Goal: Find specific fact

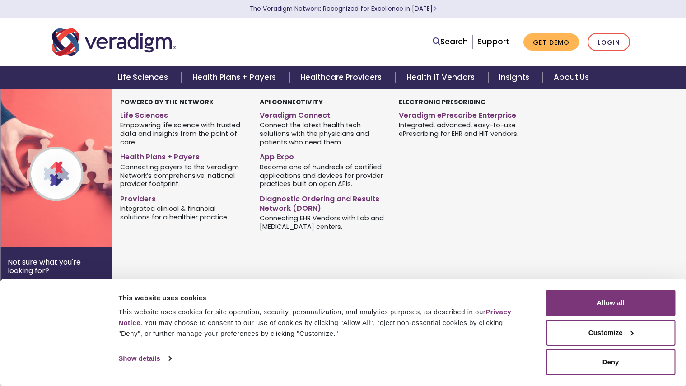
scroll to position [331, 0]
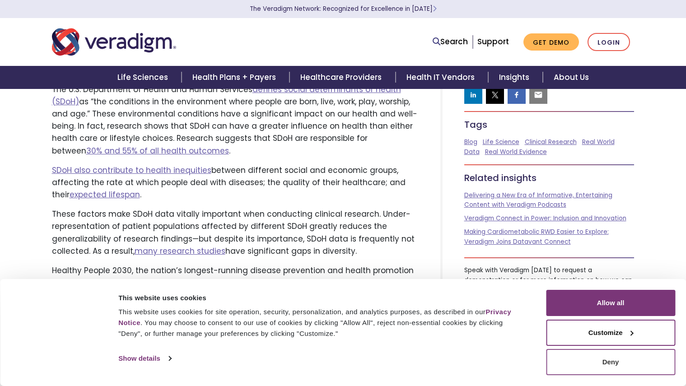
click at [615, 370] on button "Deny" at bounding box center [610, 362] width 129 height 26
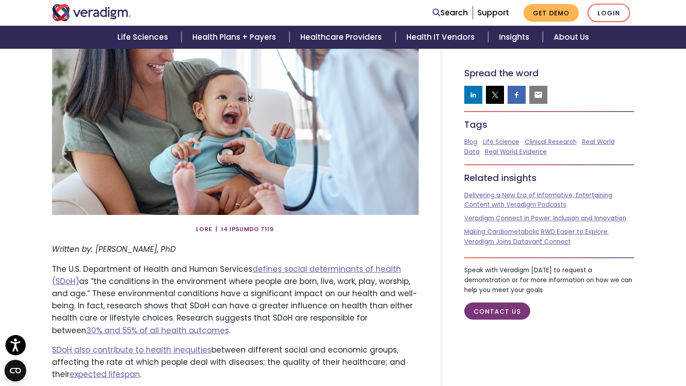
scroll to position [151, 0]
click at [108, 246] on em "Written by: [PERSON_NAME], PhD" at bounding box center [114, 249] width 124 height 11
copy em "[PERSON_NAME]"
click at [144, 248] on em "Written by: [PERSON_NAME], PhD" at bounding box center [114, 249] width 124 height 11
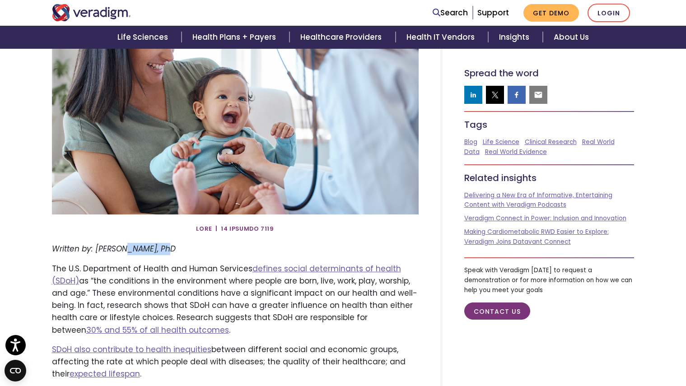
click at [144, 248] on em "Written by: [PERSON_NAME], PhD" at bounding box center [114, 249] width 124 height 11
copy em "[PERSON_NAME]"
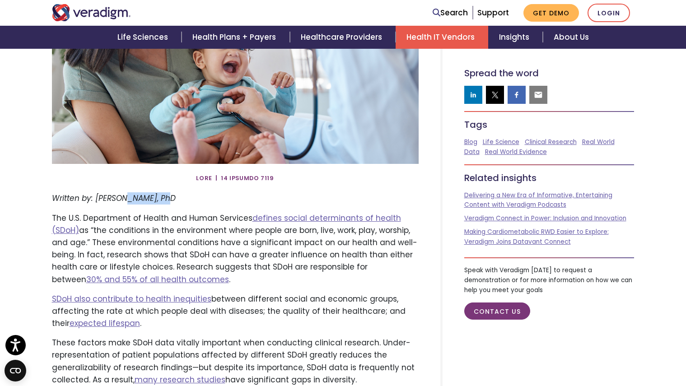
scroll to position [224, 0]
